Goal: Task Accomplishment & Management: Use online tool/utility

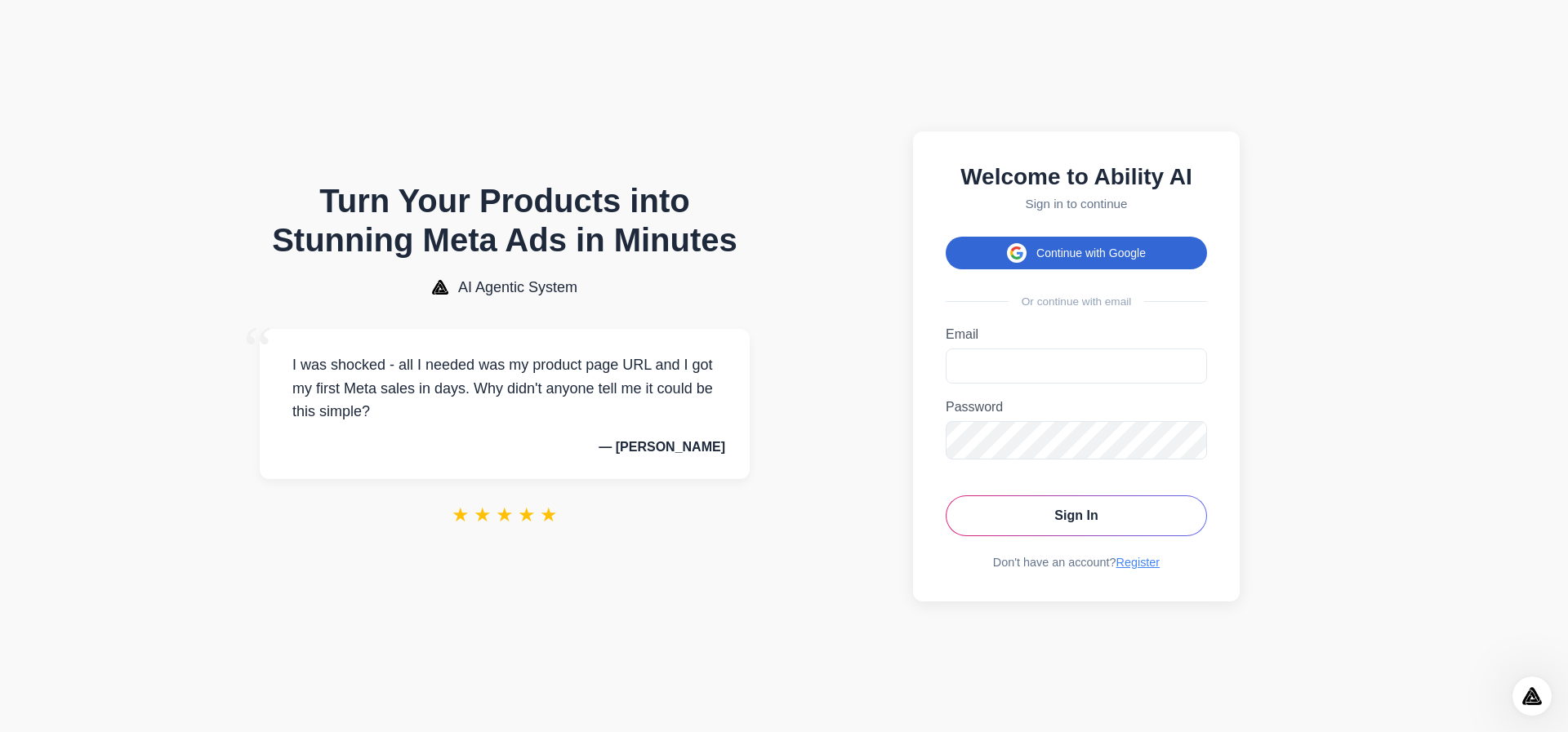
click at [1082, 247] on button "Continue with Google" at bounding box center [1076, 253] width 262 height 33
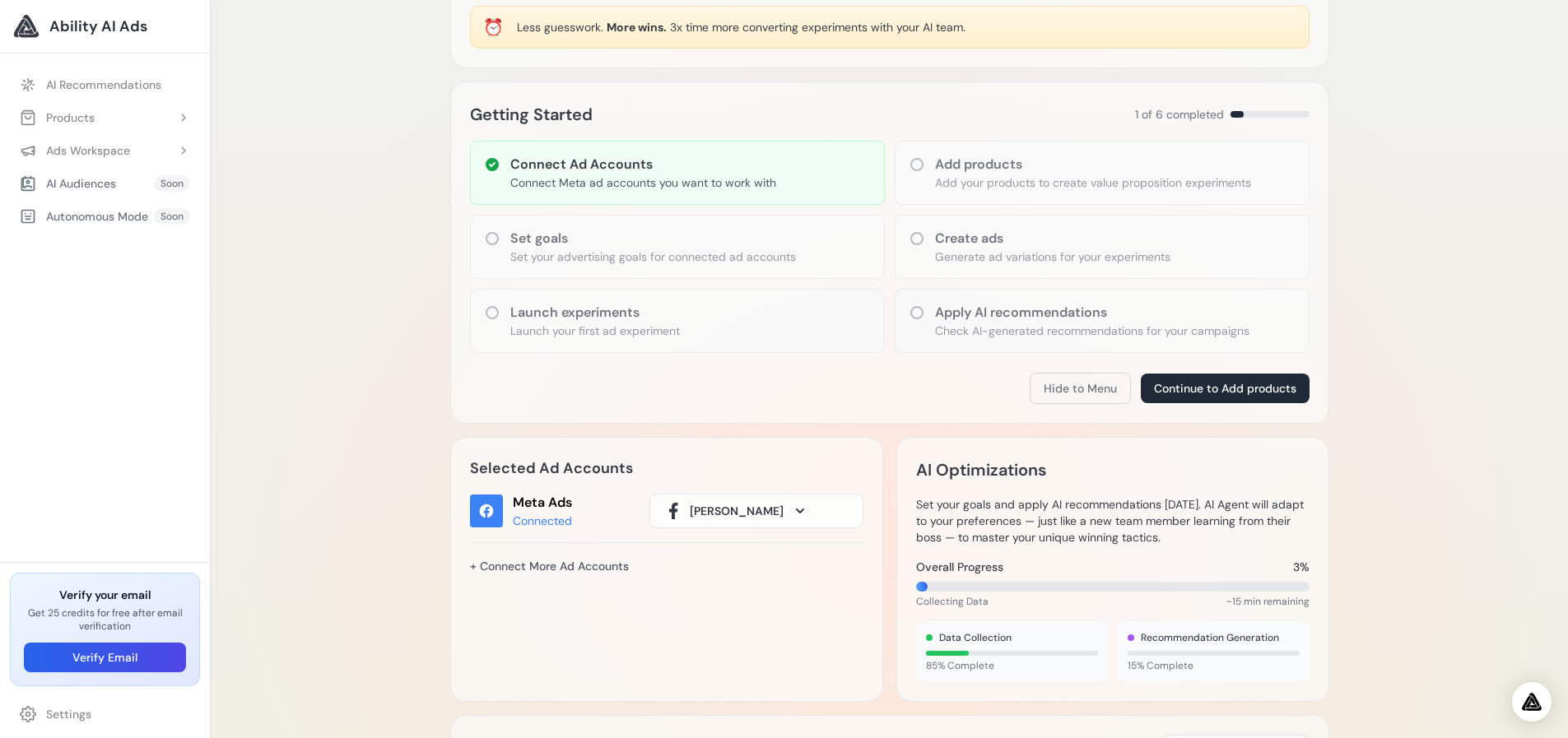
scroll to position [164, 0]
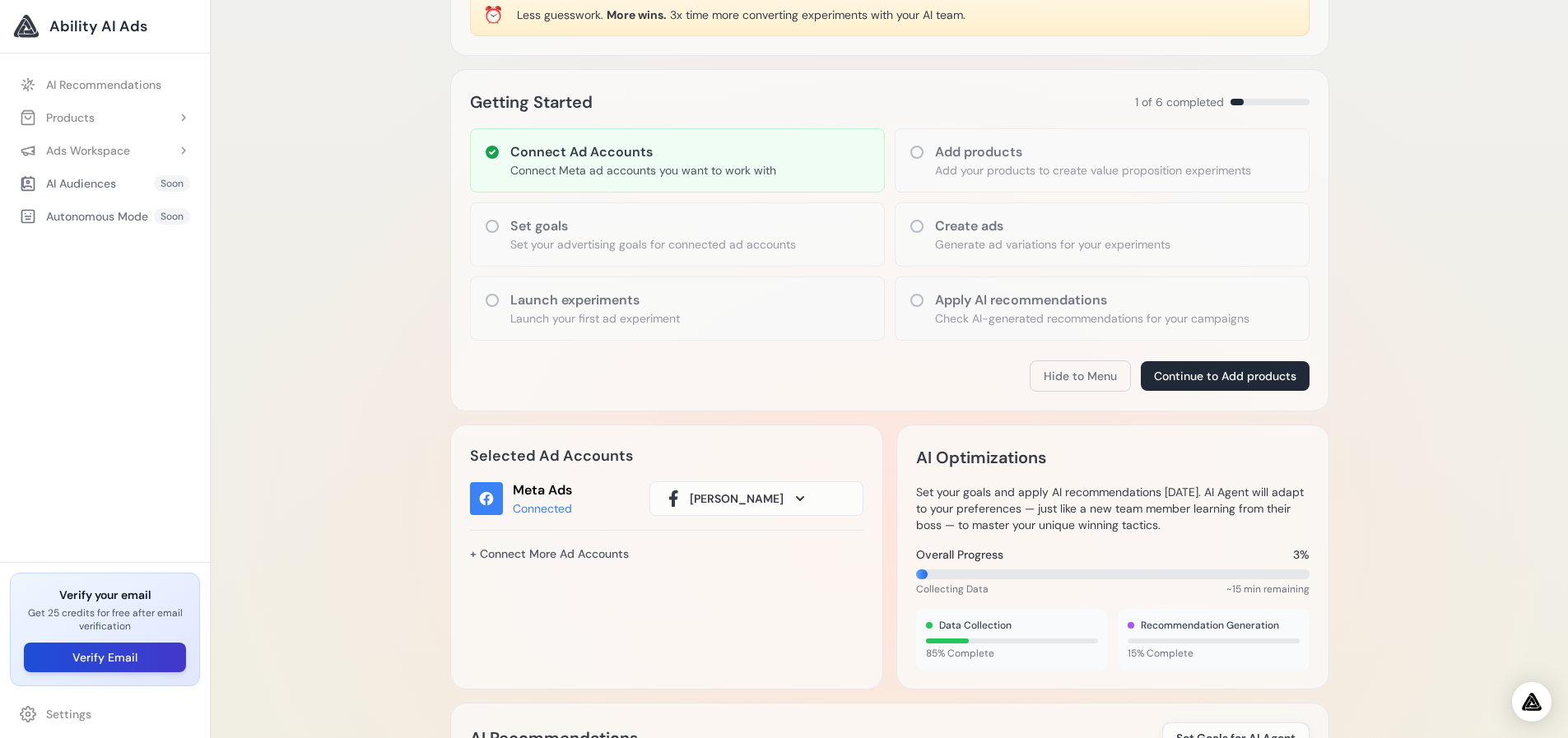
click at [98, 661] on button "Verify Email" at bounding box center [104, 658] width 162 height 30
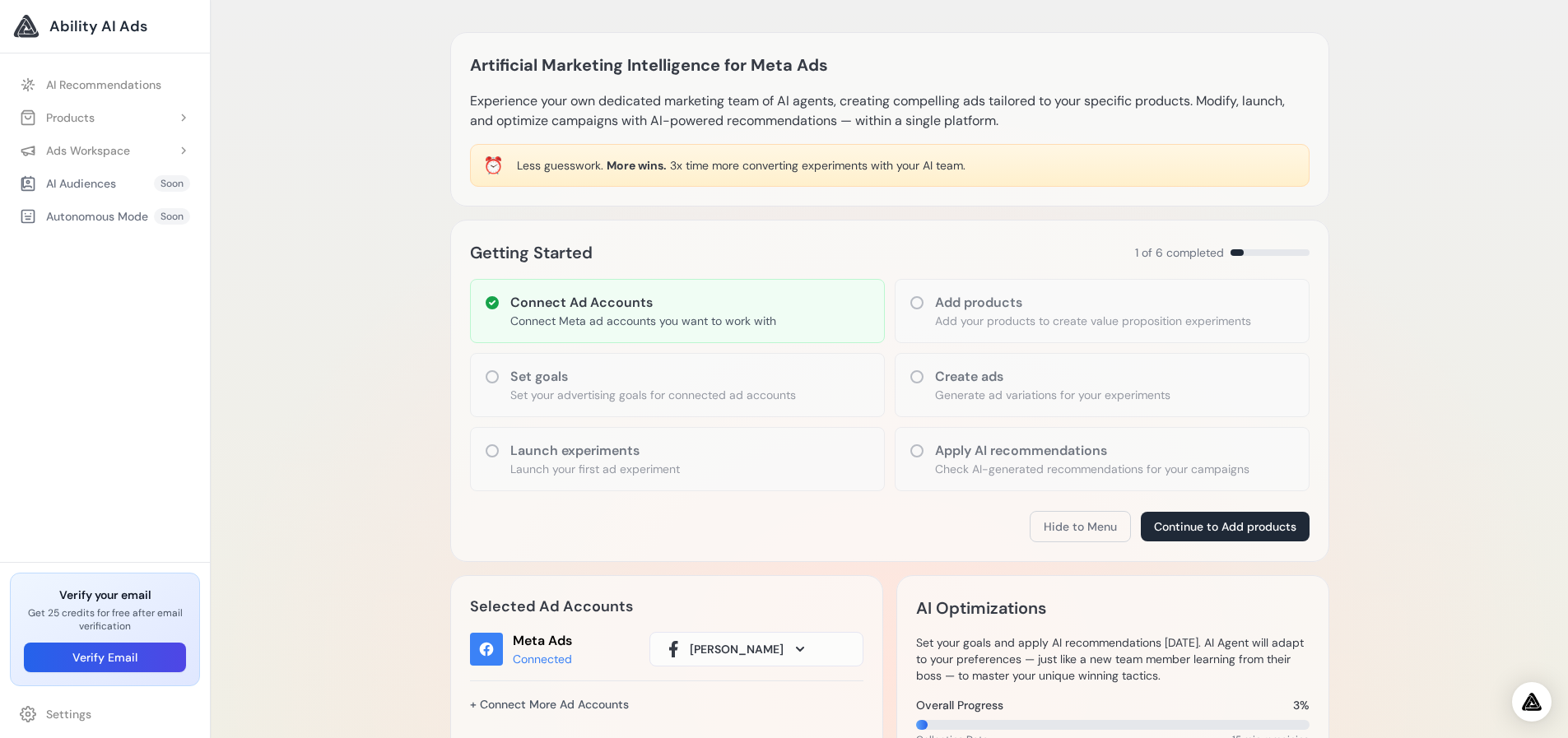
scroll to position [0, 0]
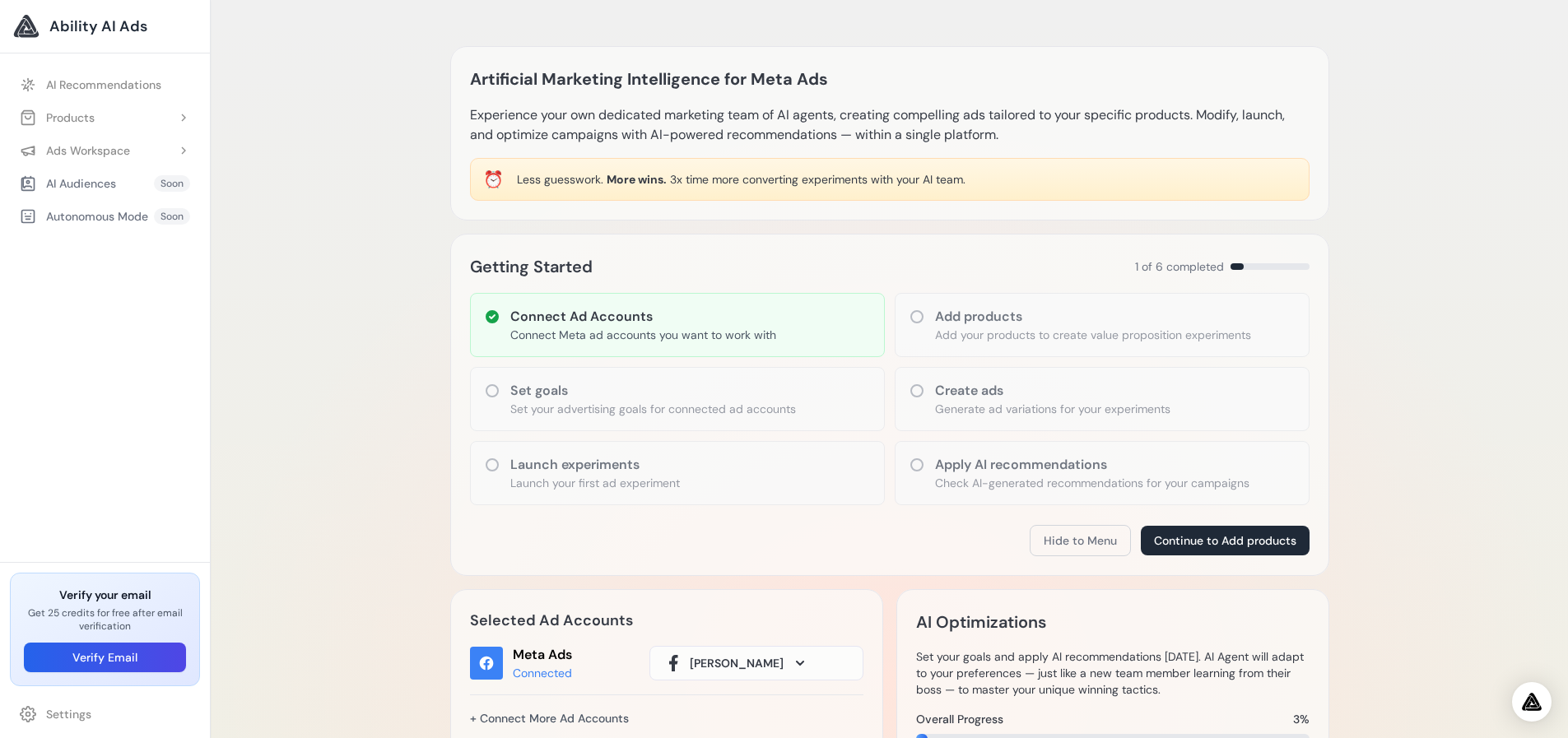
click at [487, 386] on icon at bounding box center [492, 391] width 17 height 17
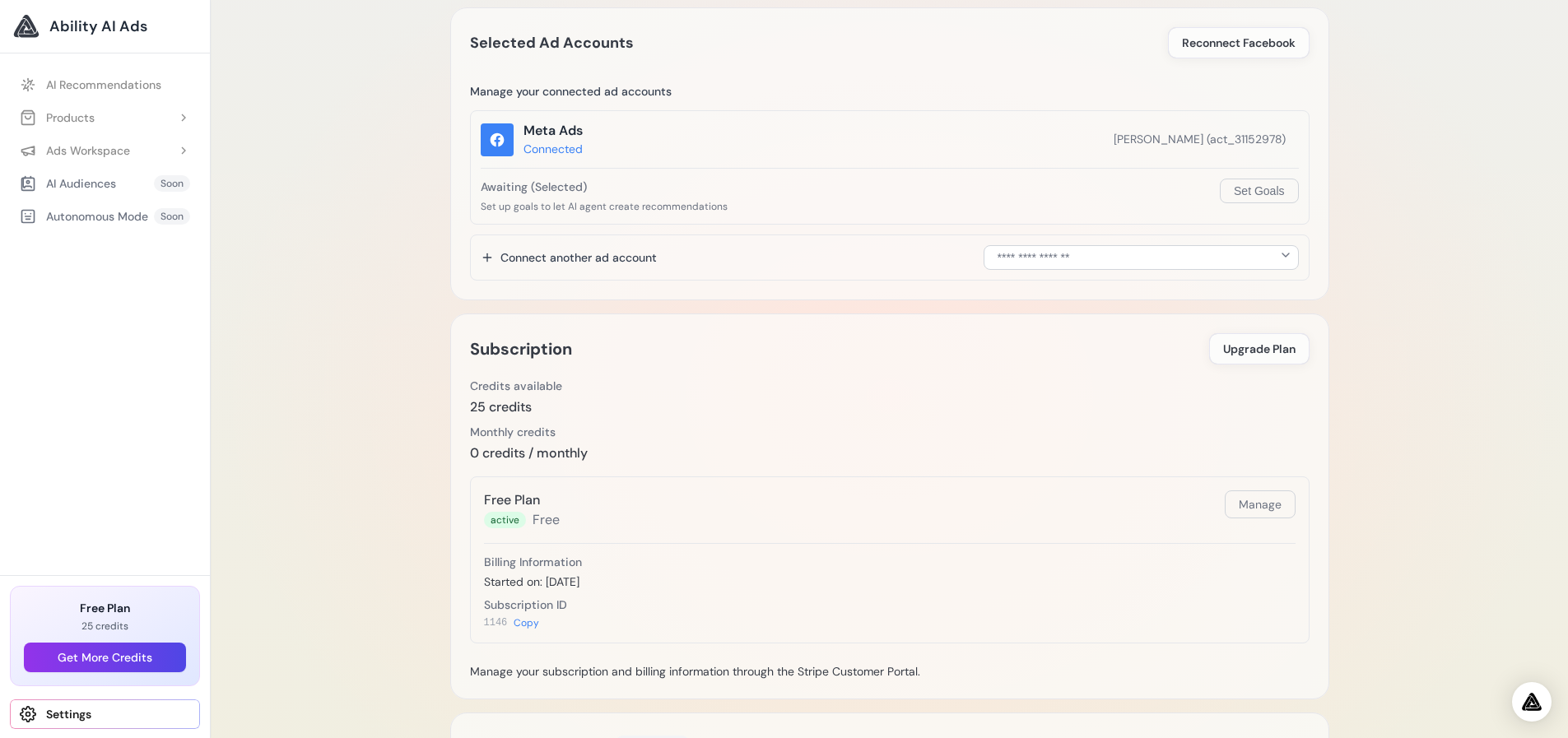
scroll to position [247, 0]
click at [1264, 347] on span "Upgrade Plan" at bounding box center [1258, 346] width 72 height 17
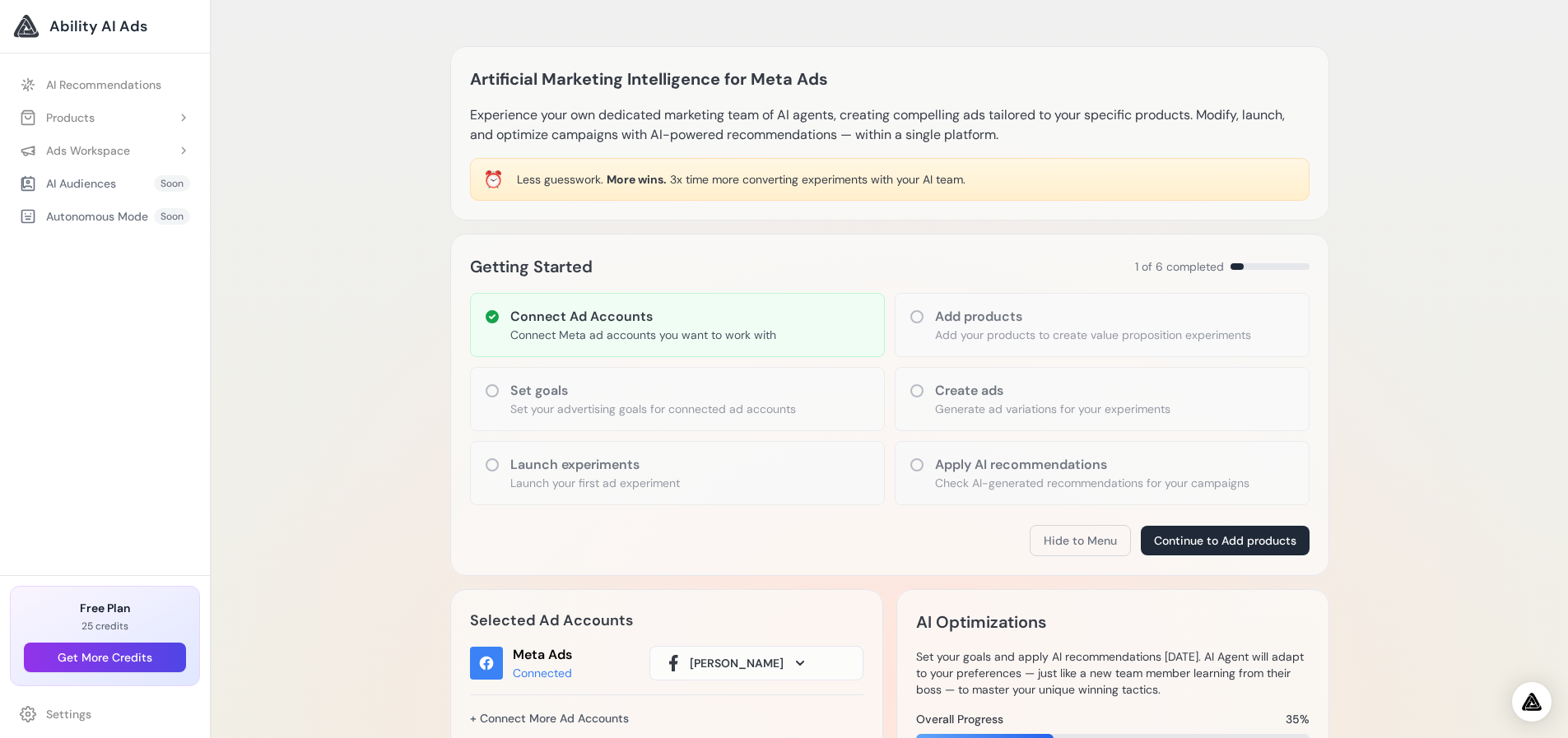
click at [920, 316] on icon at bounding box center [916, 317] width 17 height 17
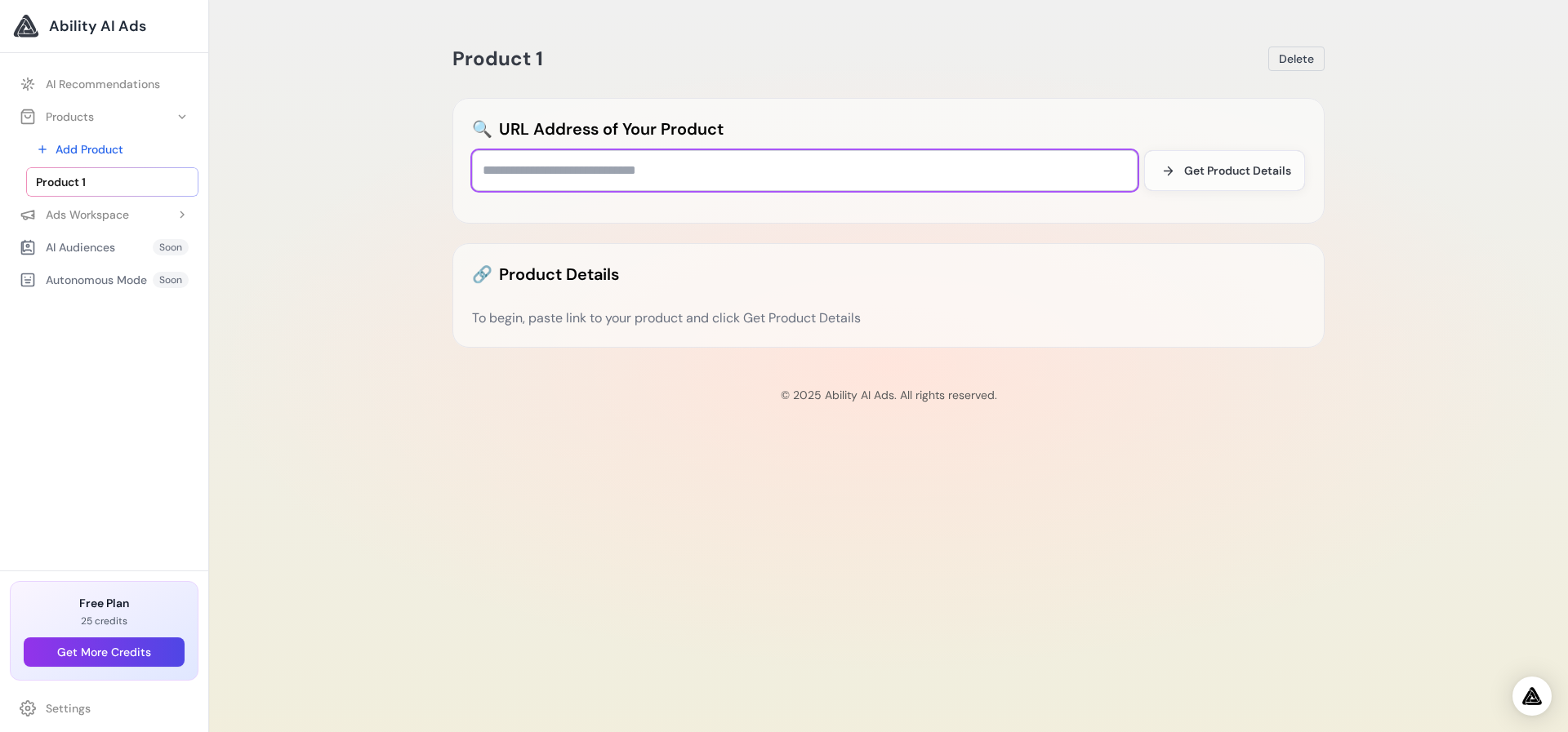
paste input "**********"
type input "**********"
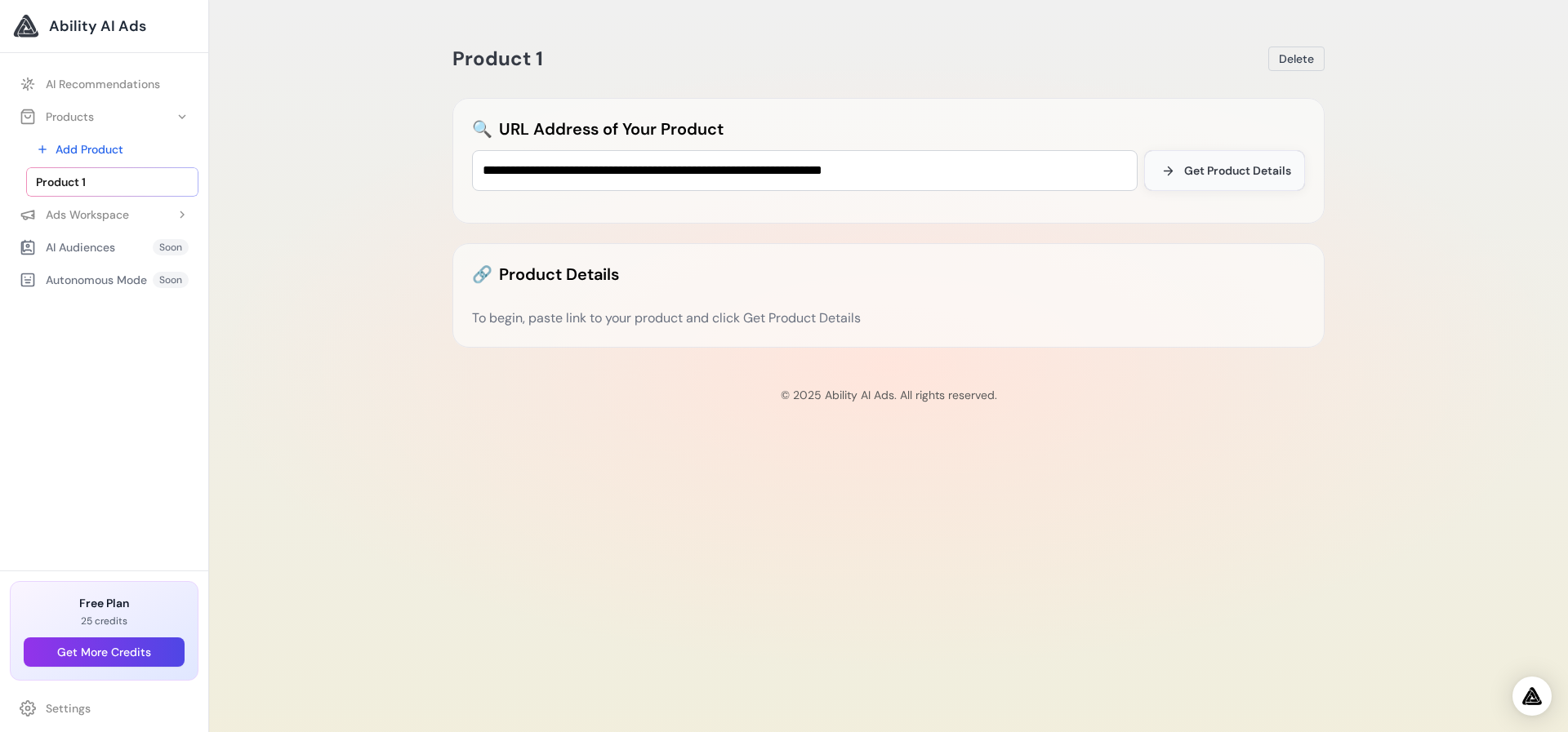
click at [1238, 172] on span "Get Product Details" at bounding box center [1237, 170] width 107 height 16
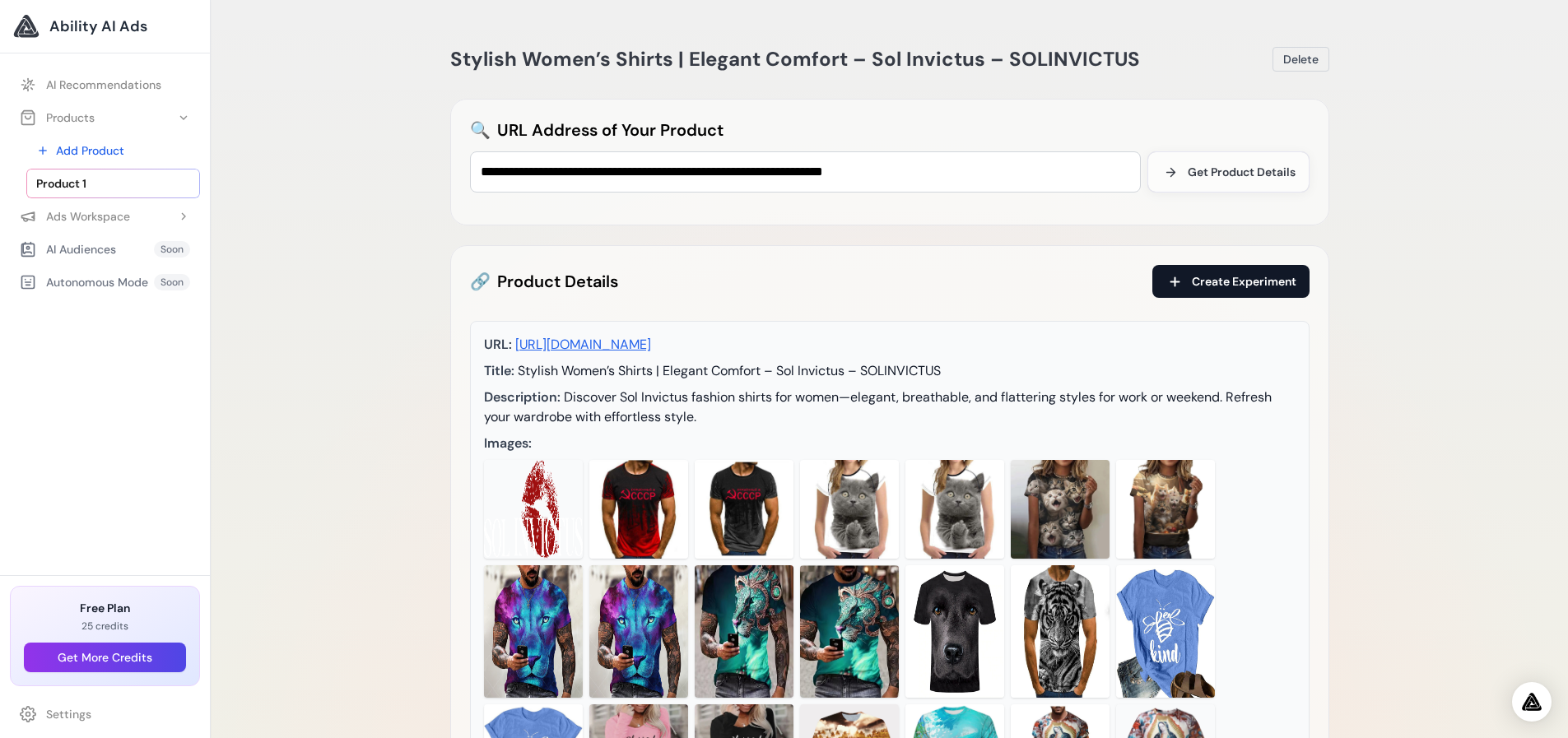
click at [1228, 285] on span "Create Experiment" at bounding box center [1244, 281] width 104 height 17
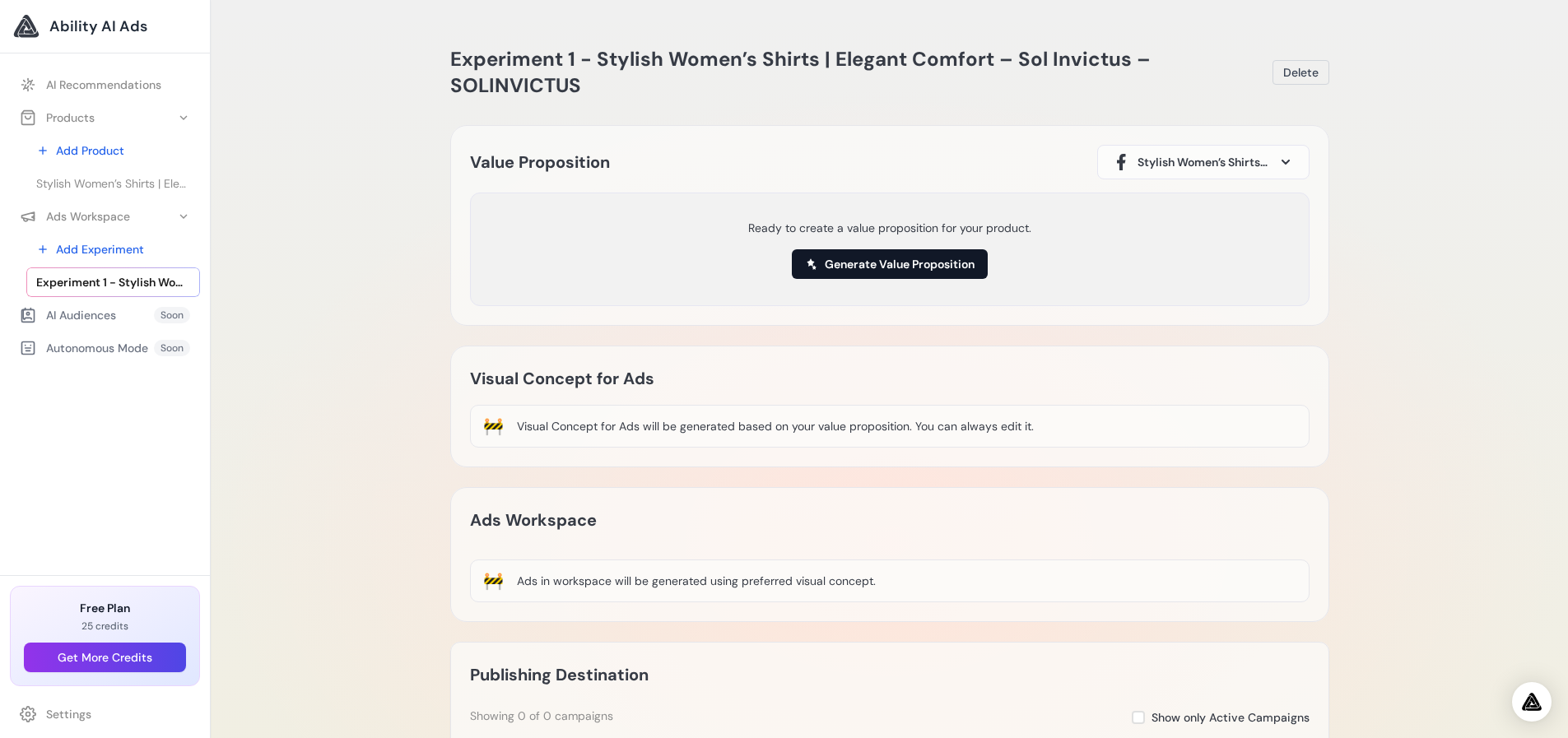
click at [873, 269] on button "Generate Value Proposition" at bounding box center [889, 265] width 196 height 30
